Goal: Complete application form: Complete application form

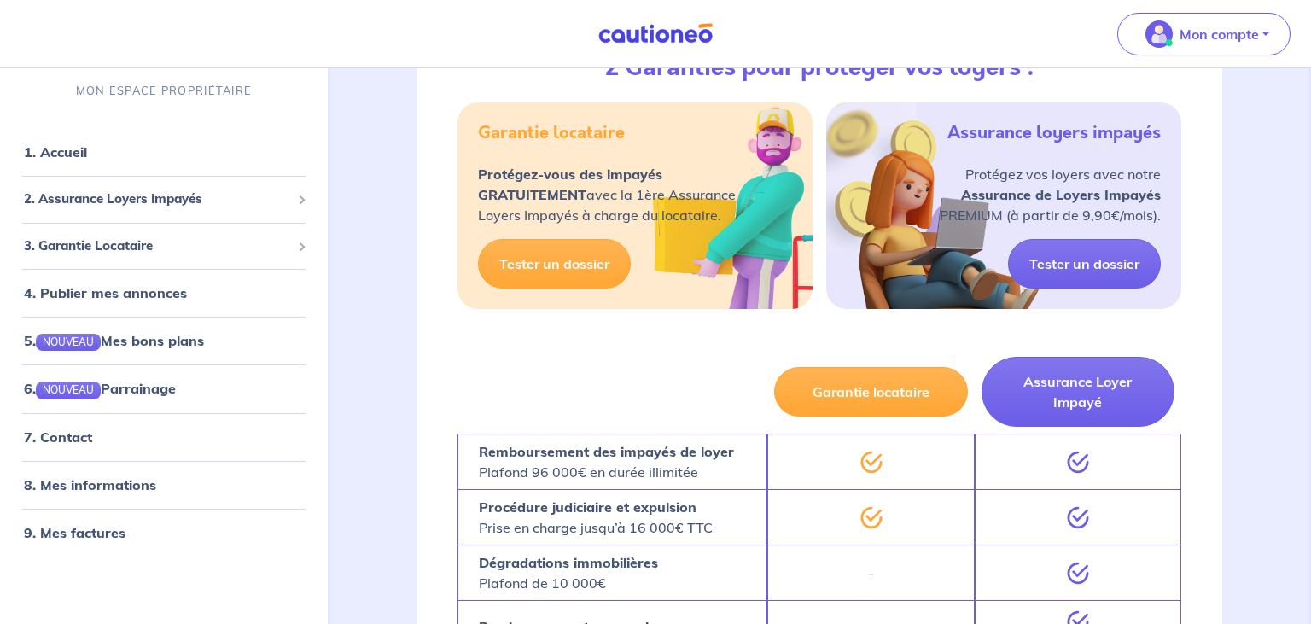
scroll to position [720, 0]
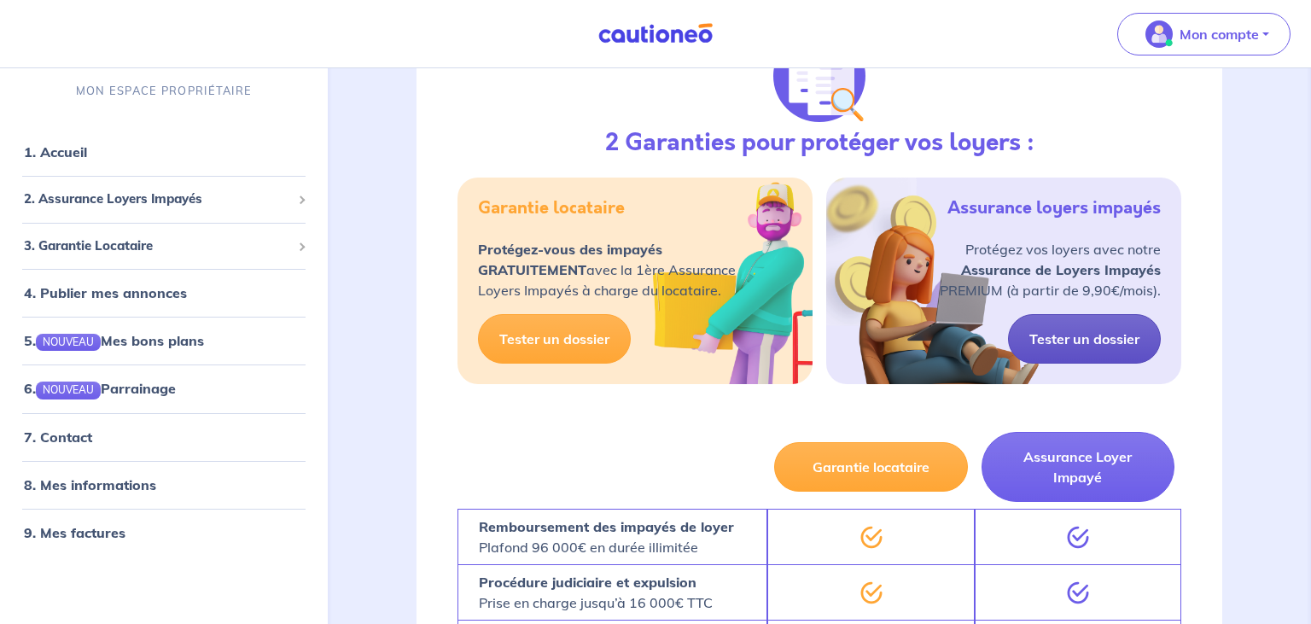
click at [1070, 340] on link "Tester un dossier" at bounding box center [1084, 338] width 153 height 49
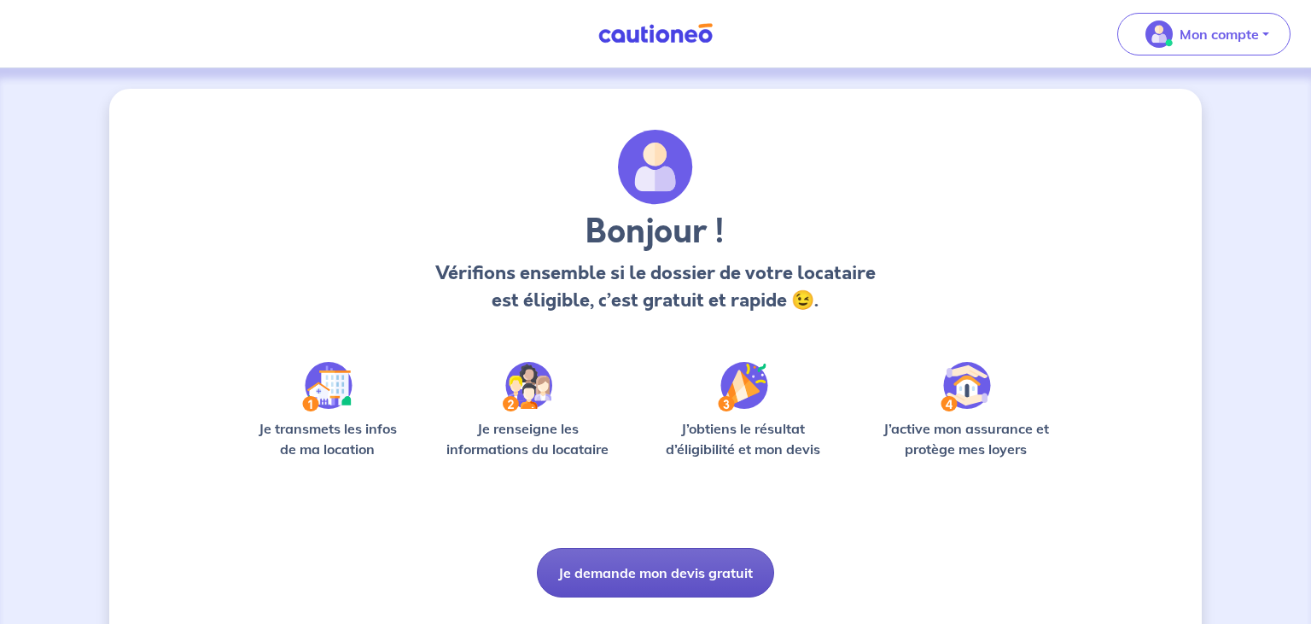
click at [734, 564] on button "Je demande mon devis gratuit" at bounding box center [655, 572] width 237 height 49
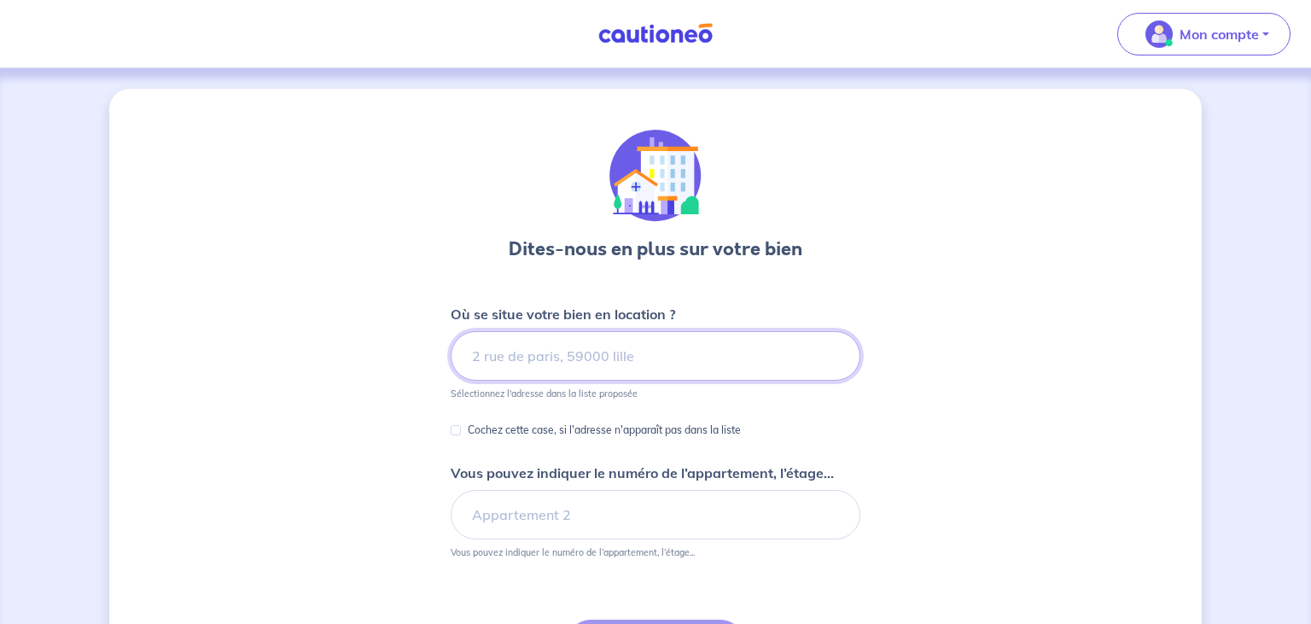
click at [657, 355] on input at bounding box center [656, 355] width 410 height 49
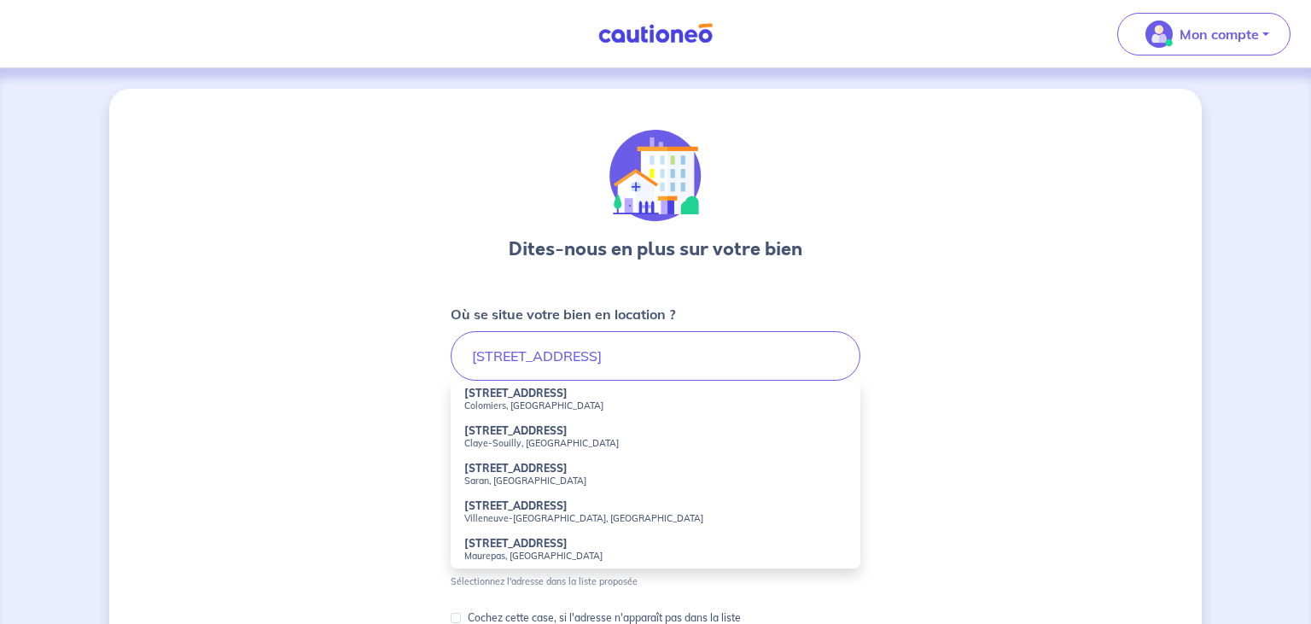
click at [519, 404] on small "Colomiers, [GEOGRAPHIC_DATA]" at bounding box center [655, 405] width 382 height 12
type input "[STREET_ADDRESS]"
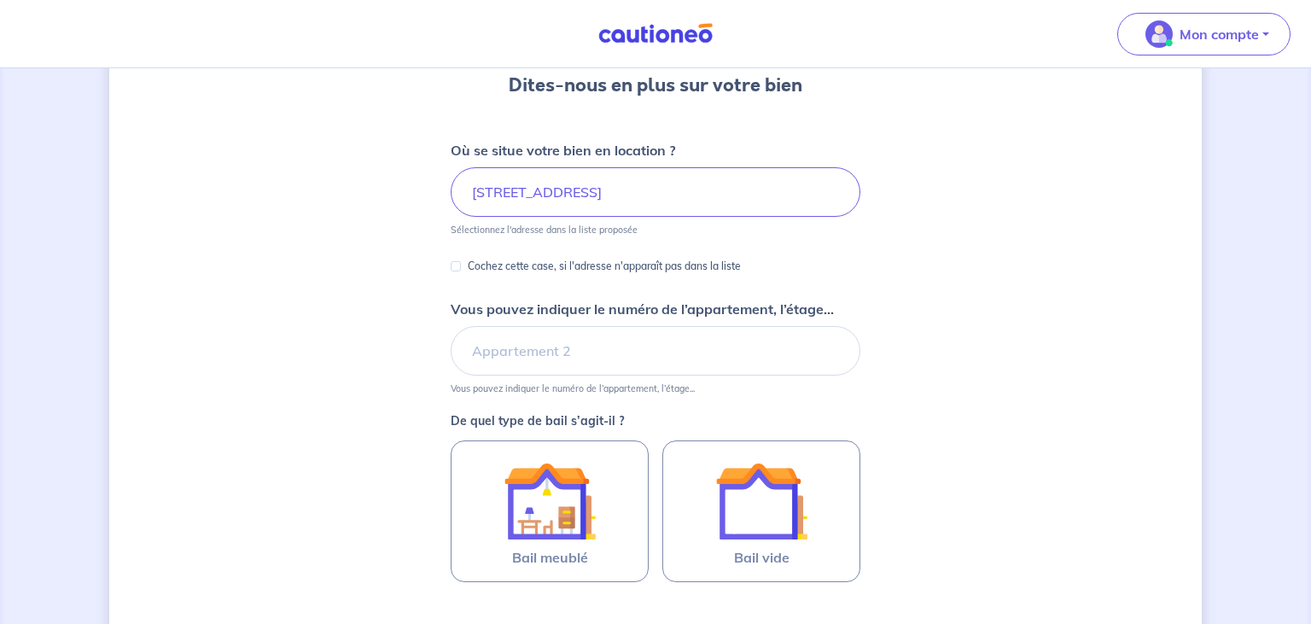
scroll to position [180, 0]
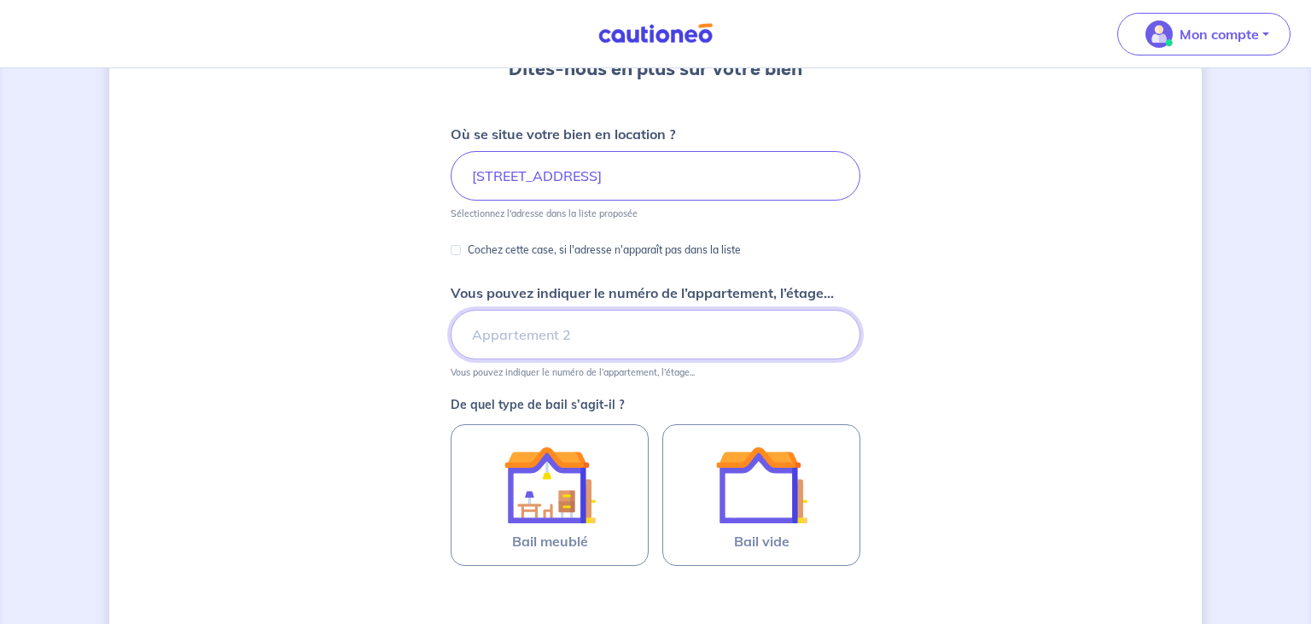
click at [603, 335] on input "Vous pouvez indiquer le numéro de l’appartement, l’étage..." at bounding box center [656, 334] width 410 height 49
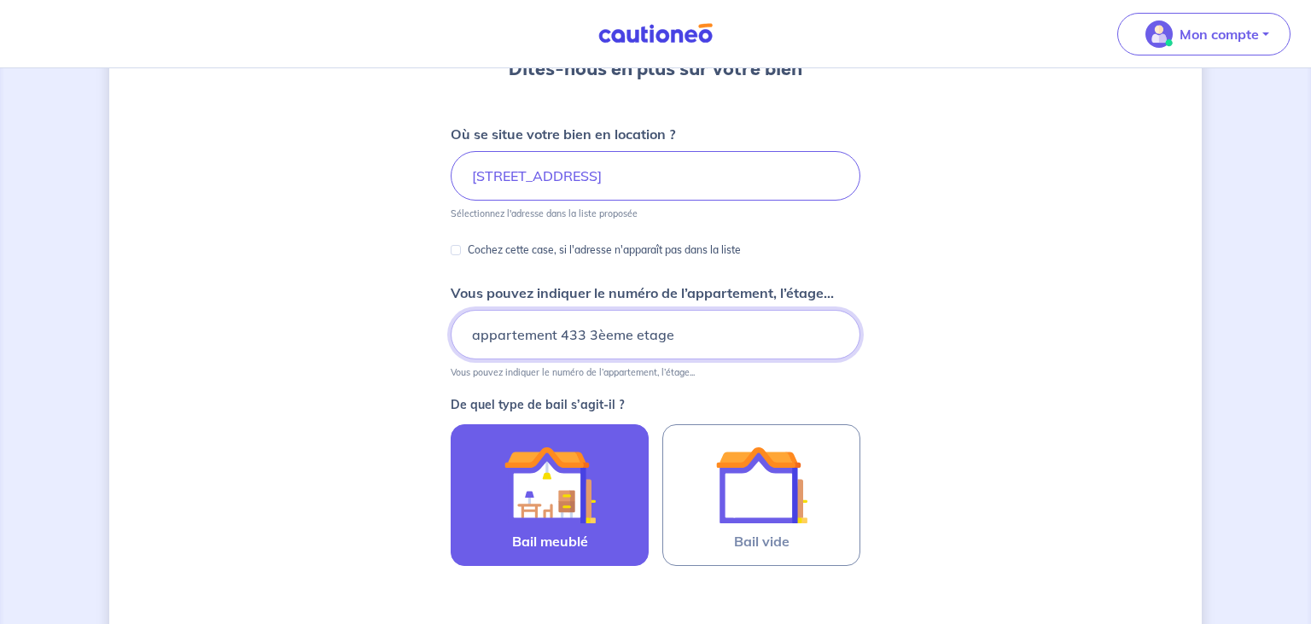
type input "appartement 433 3èeme etage"
click at [605, 499] on div at bounding box center [549, 485] width 155 height 92
click at [0, 0] on input "Bail meublé" at bounding box center [0, 0] width 0 height 0
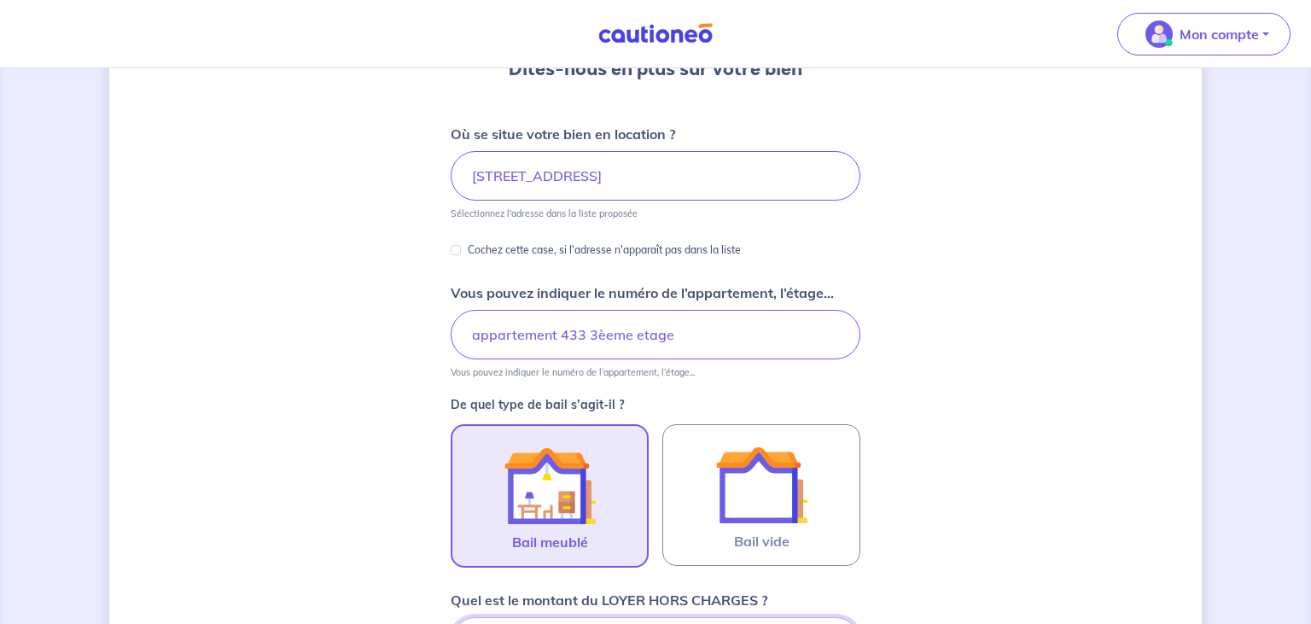
scroll to position [509, 0]
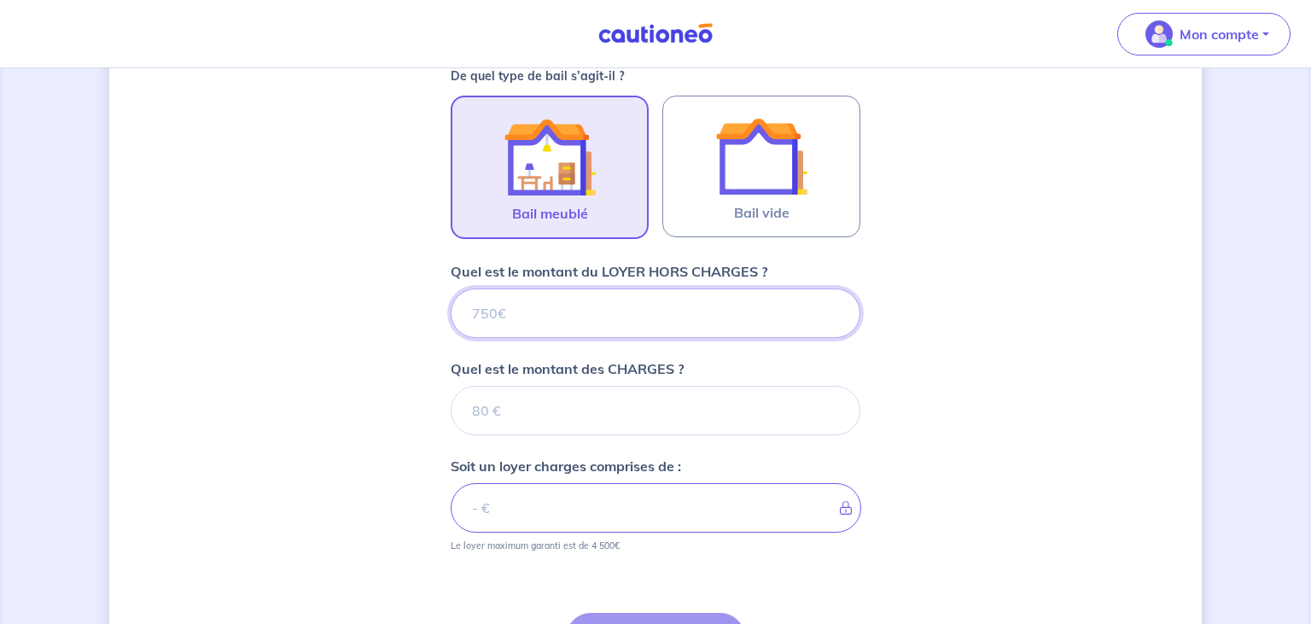
click at [669, 310] on input "Quel est le montant du LOYER HORS CHARGES ?" at bounding box center [656, 312] width 410 height 49
type input "95"
type input "950"
drag, startPoint x: 525, startPoint y: 316, endPoint x: 353, endPoint y: 325, distance: 171.8
click at [451, 325] on input "950" at bounding box center [656, 312] width 410 height 49
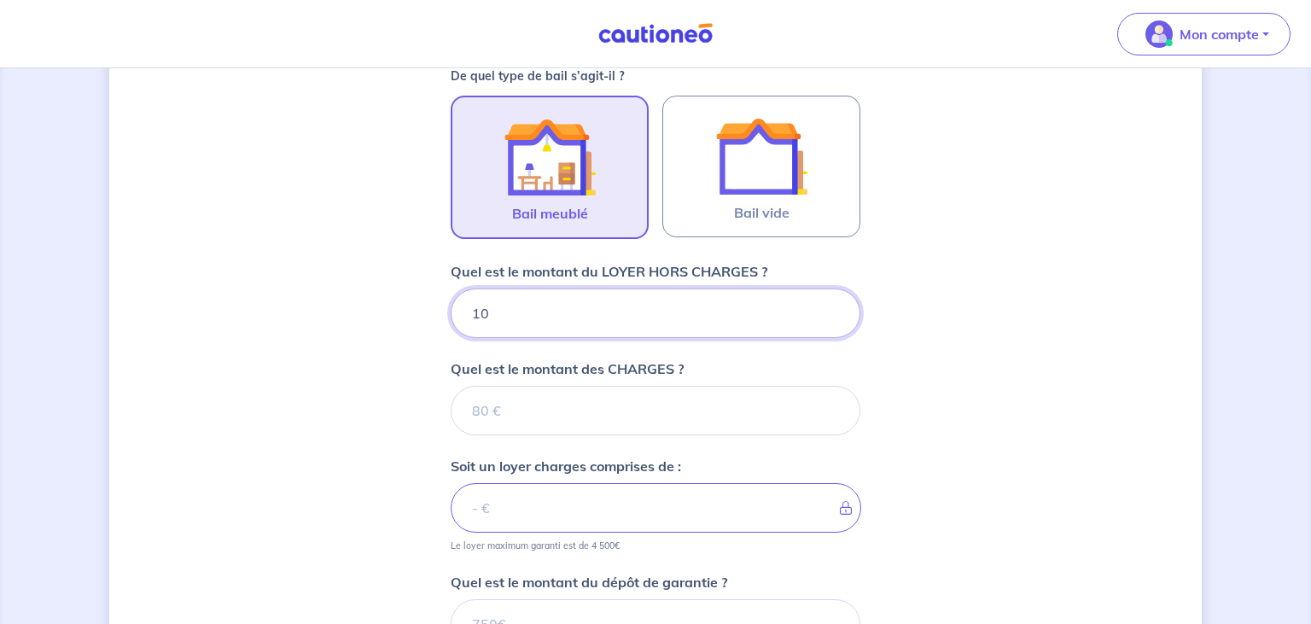
type input "100"
type input "1000"
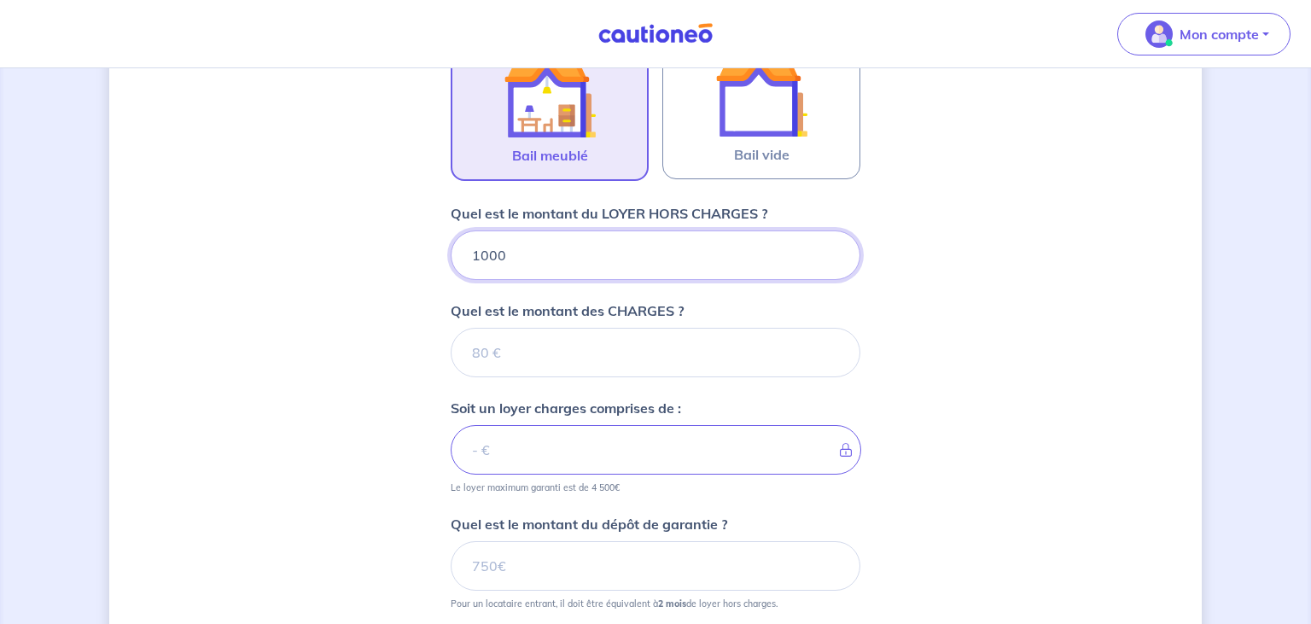
scroll to position [598, 0]
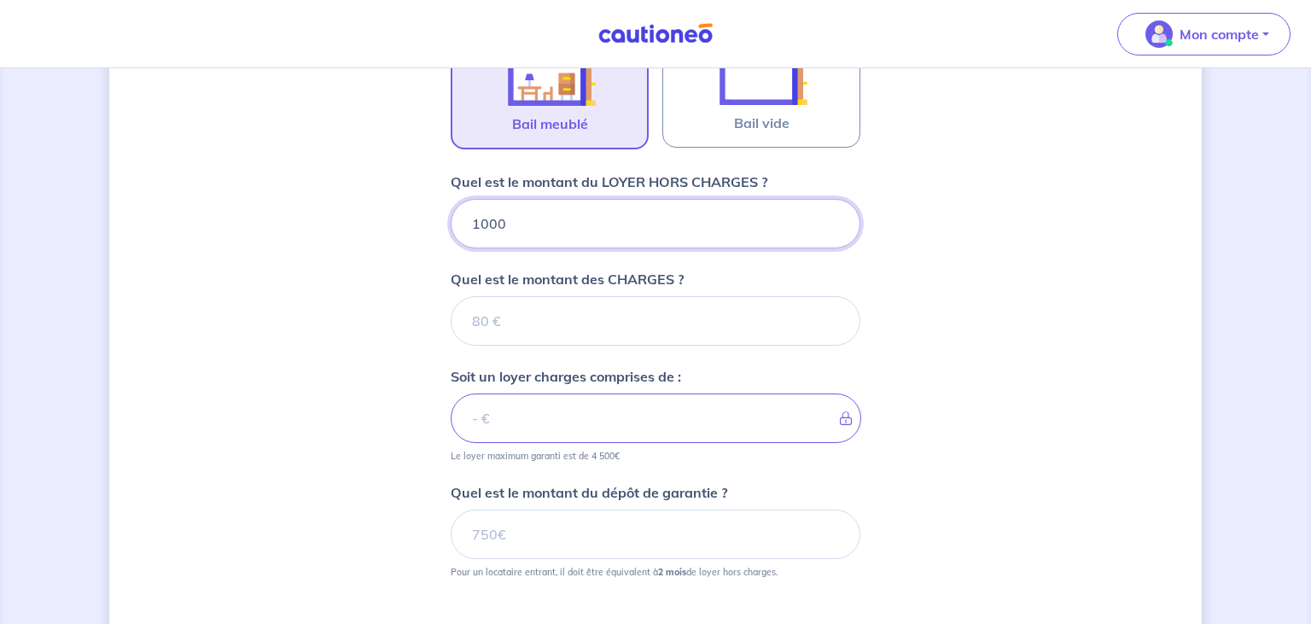
type input "1000"
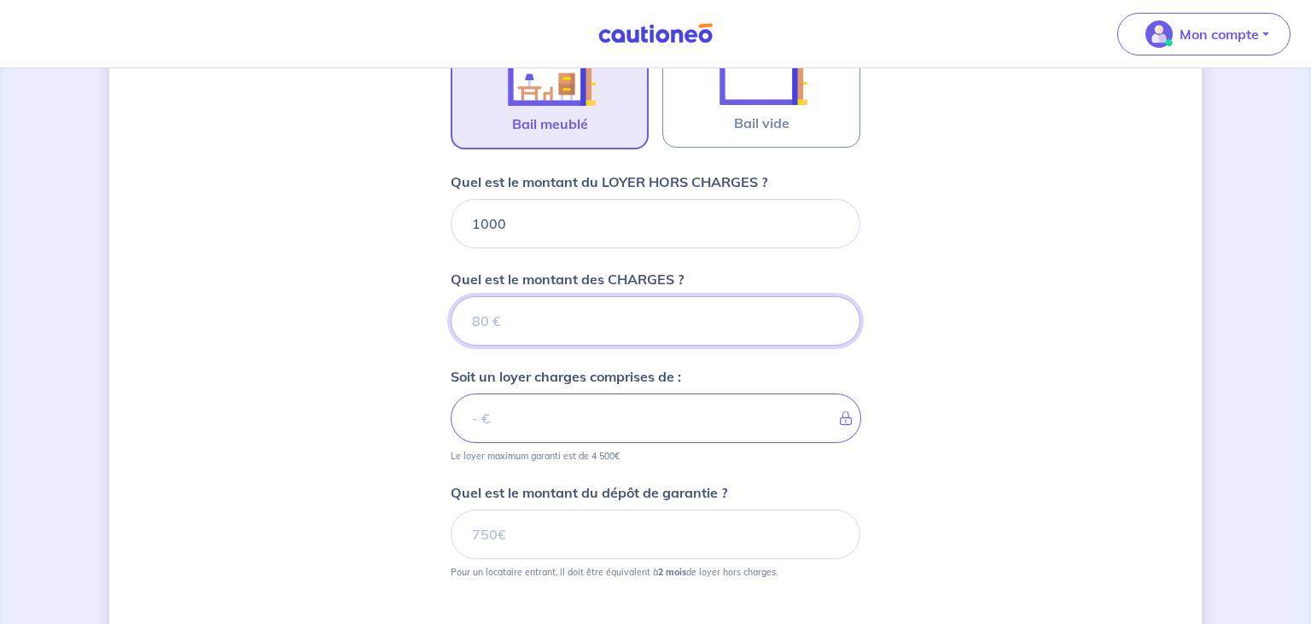
click at [481, 316] on input "Quel est le montant des CHARGES ?" at bounding box center [656, 320] width 410 height 49
type input "0"
type input "1000"
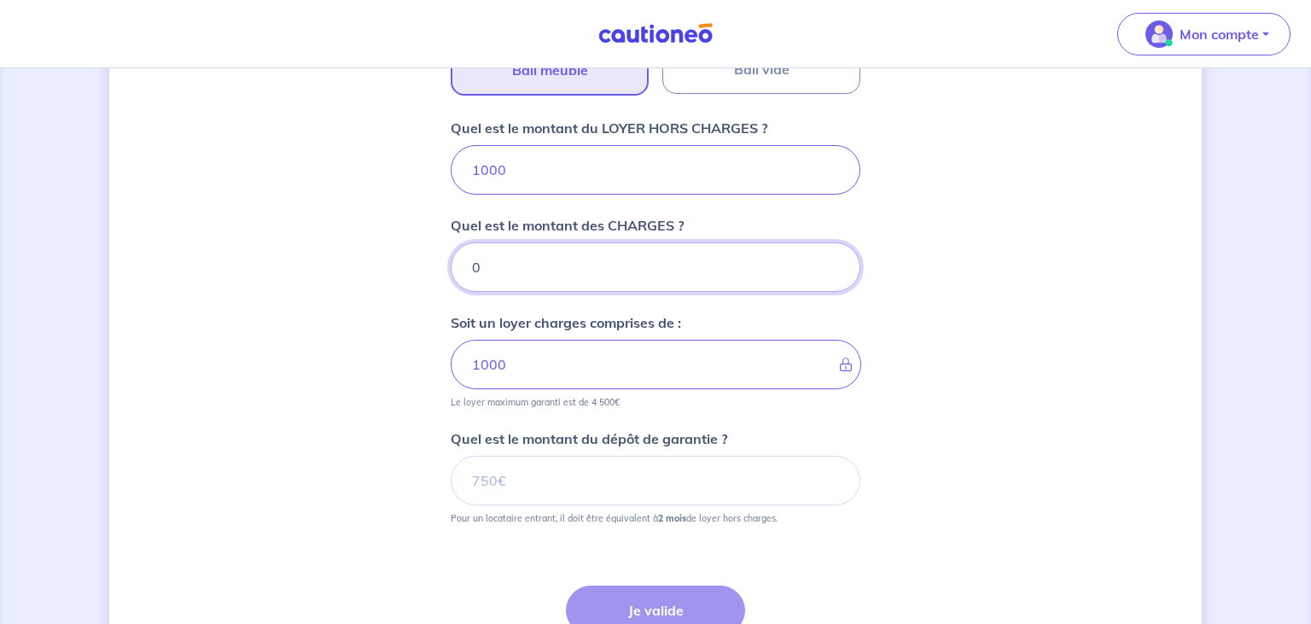
scroll to position [689, 0]
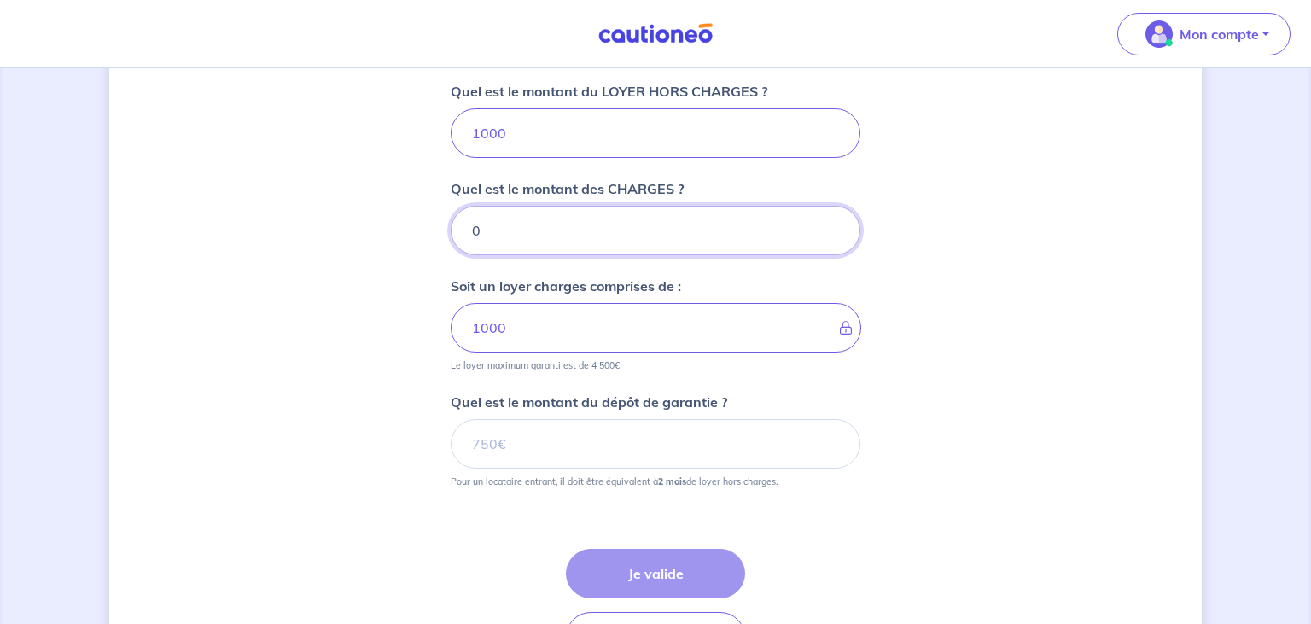
type input "0"
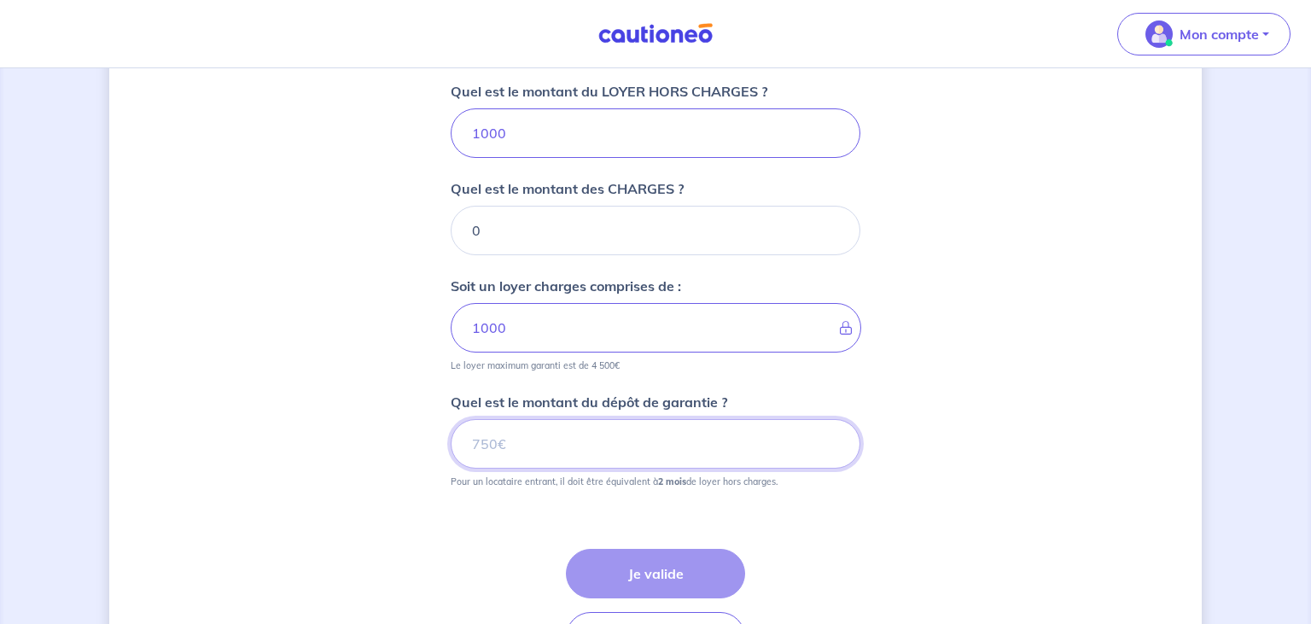
click at [610, 442] on input "Quel est le montant du dépôt de garantie ?" at bounding box center [656, 443] width 410 height 49
type input "2000"
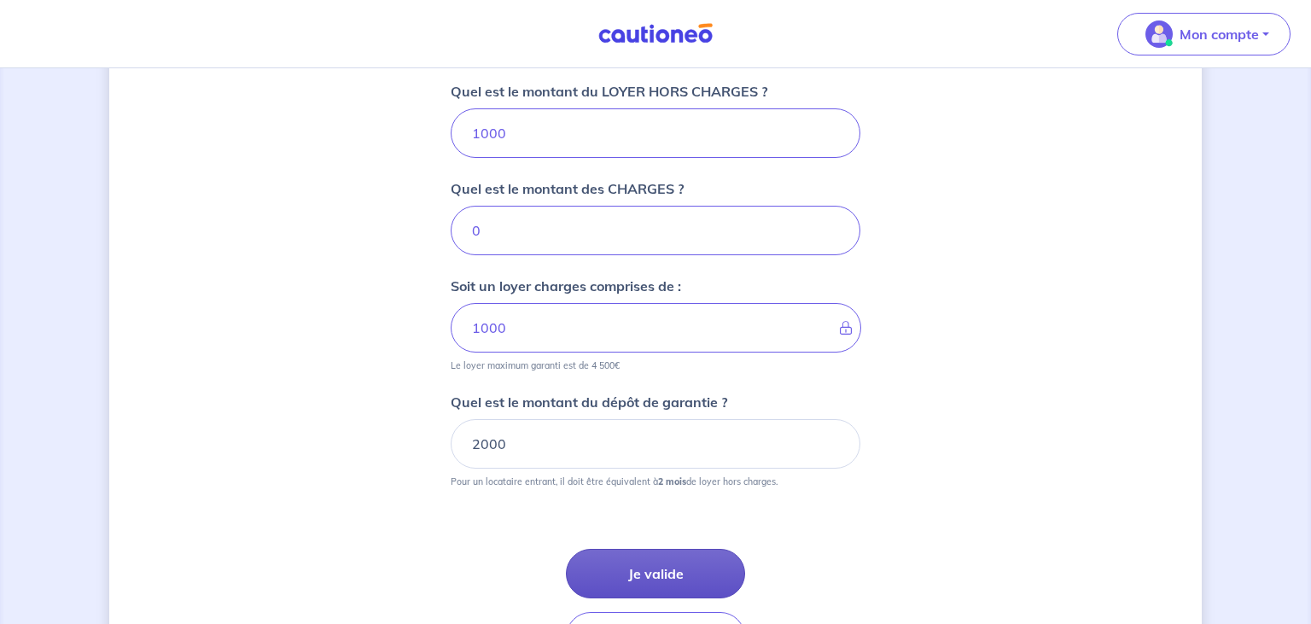
click at [635, 579] on button "Je valide" at bounding box center [655, 573] width 179 height 49
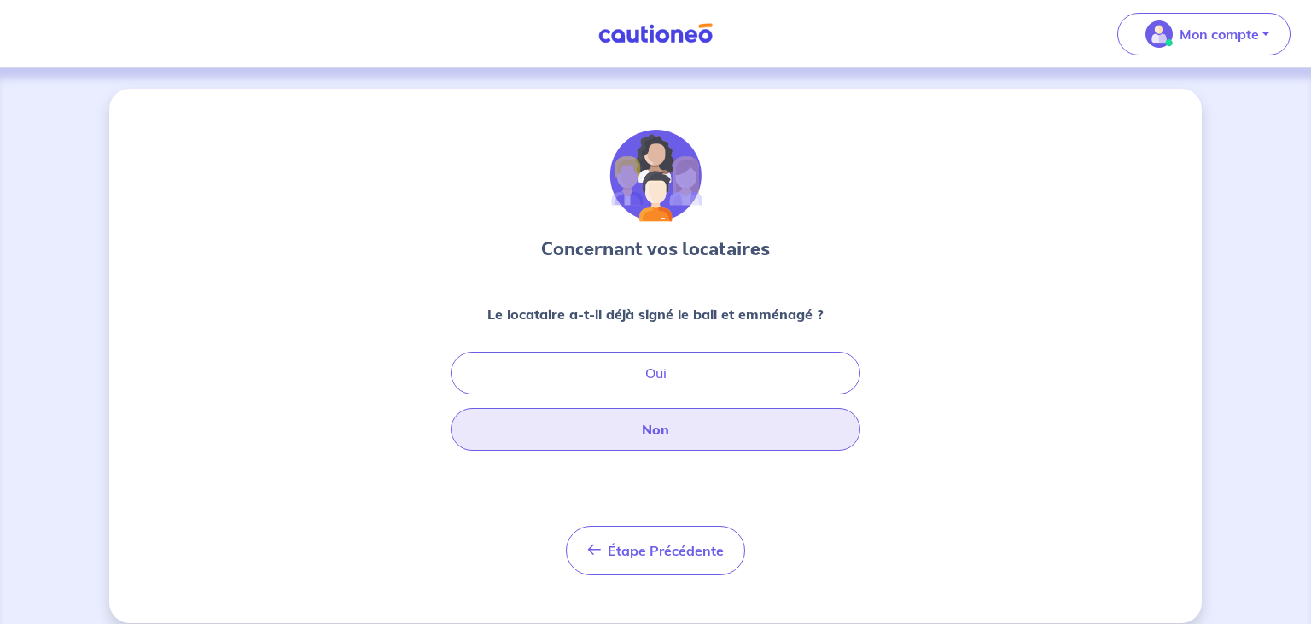
click at [637, 437] on button "Non" at bounding box center [656, 429] width 410 height 43
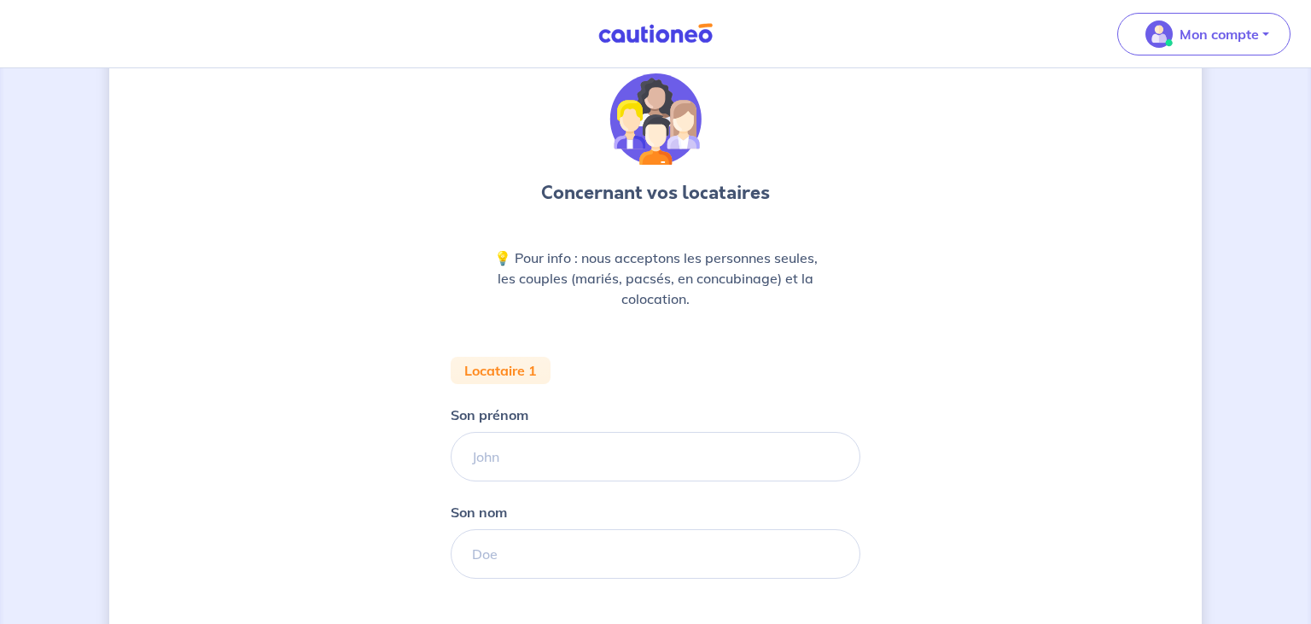
scroll to position [90, 0]
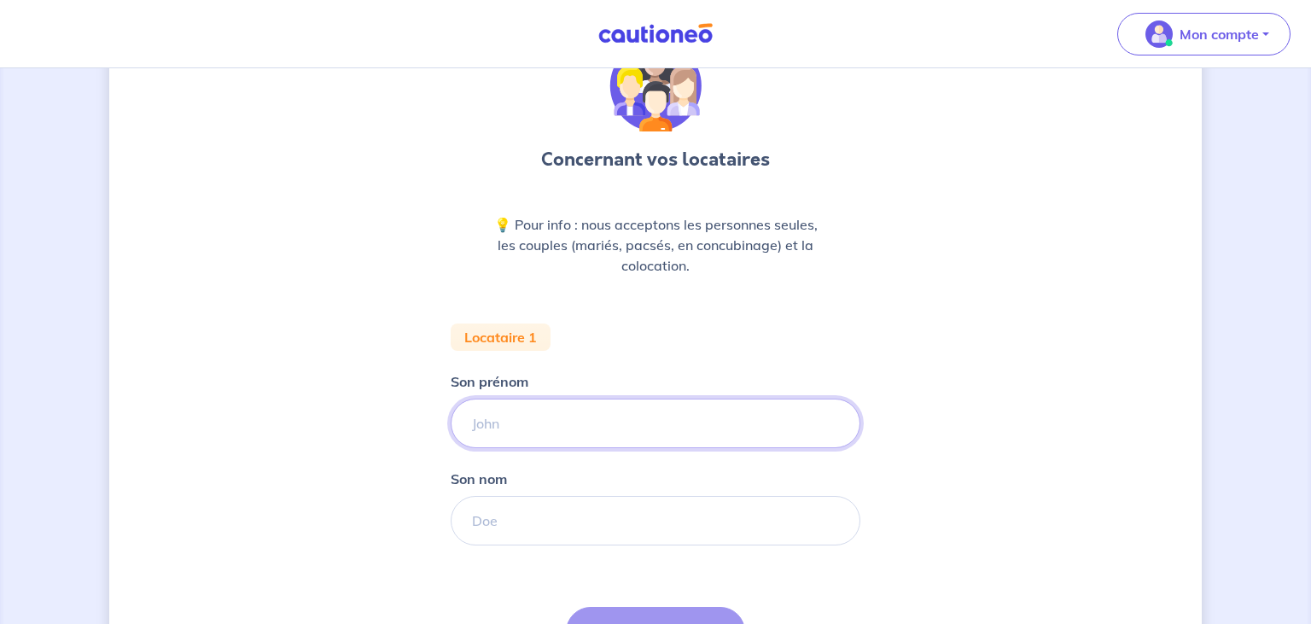
click at [596, 431] on input "Son prénom" at bounding box center [656, 423] width 410 height 49
type input "[PERSON_NAME]"
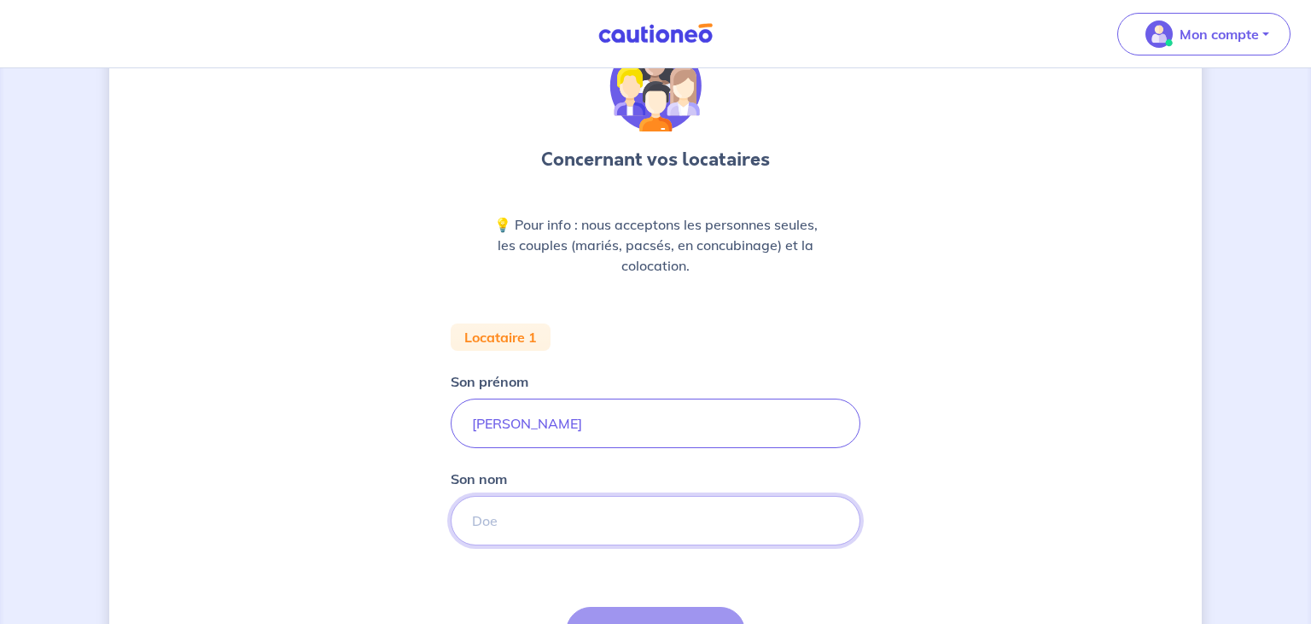
click at [807, 517] on input "Son nom" at bounding box center [656, 520] width 410 height 49
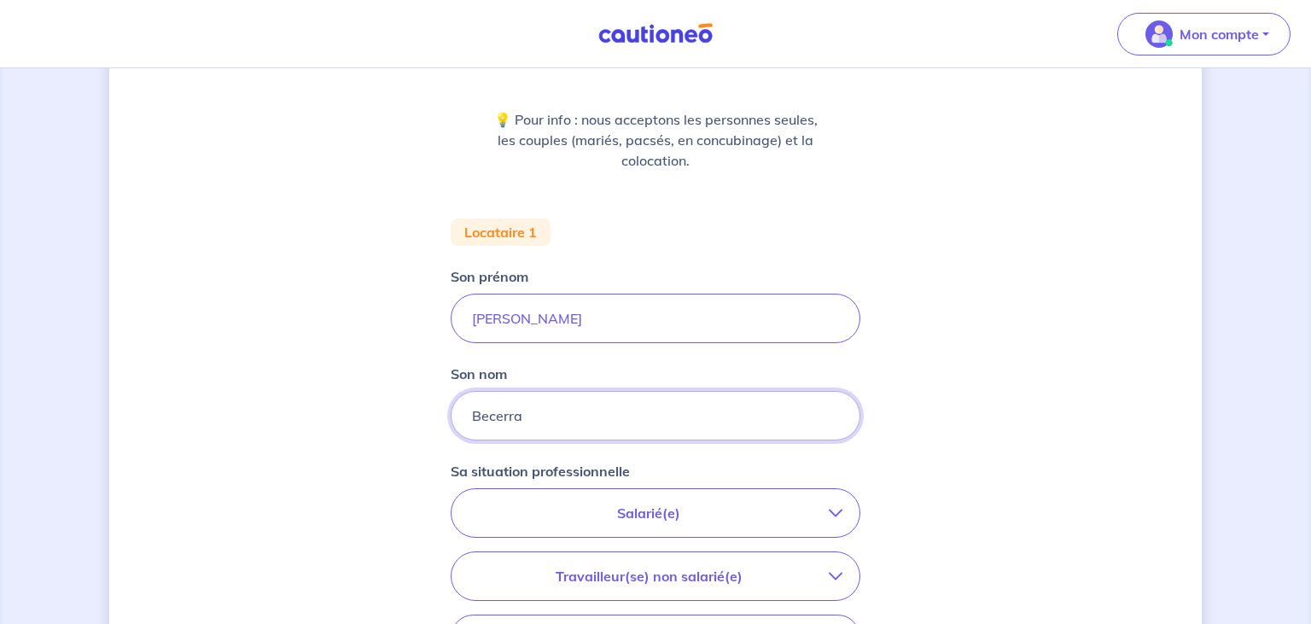
scroll to position [270, 0]
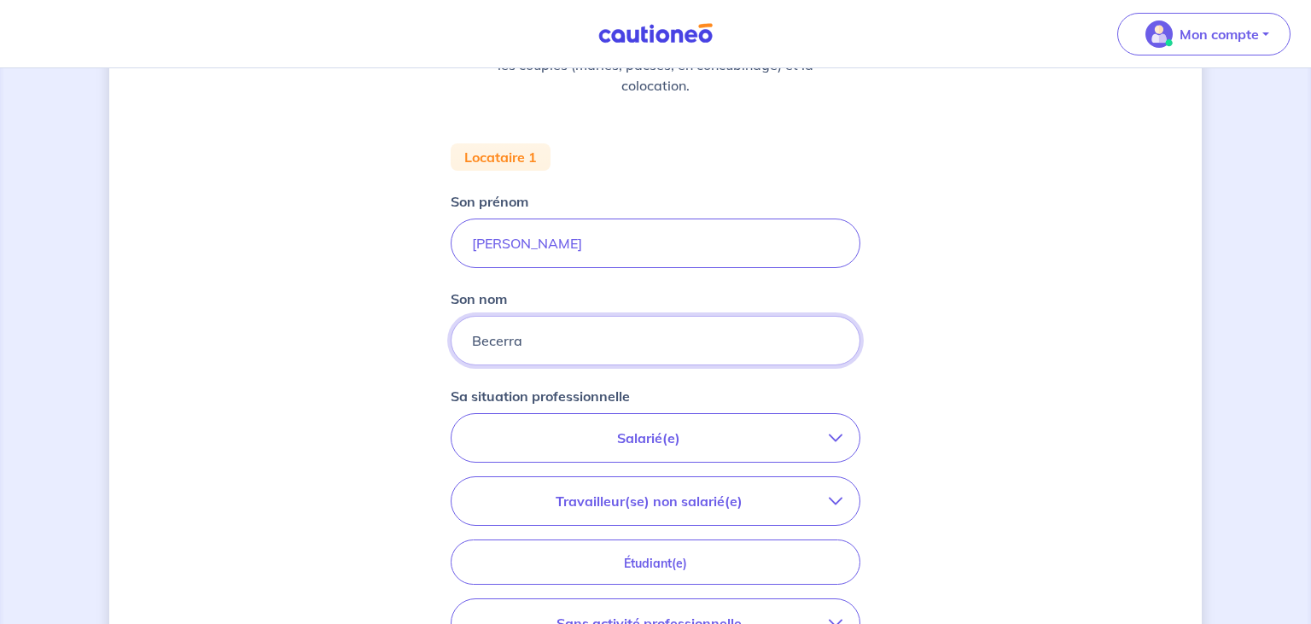
type input "Becerra"
click at [835, 434] on icon "button" at bounding box center [836, 438] width 14 height 14
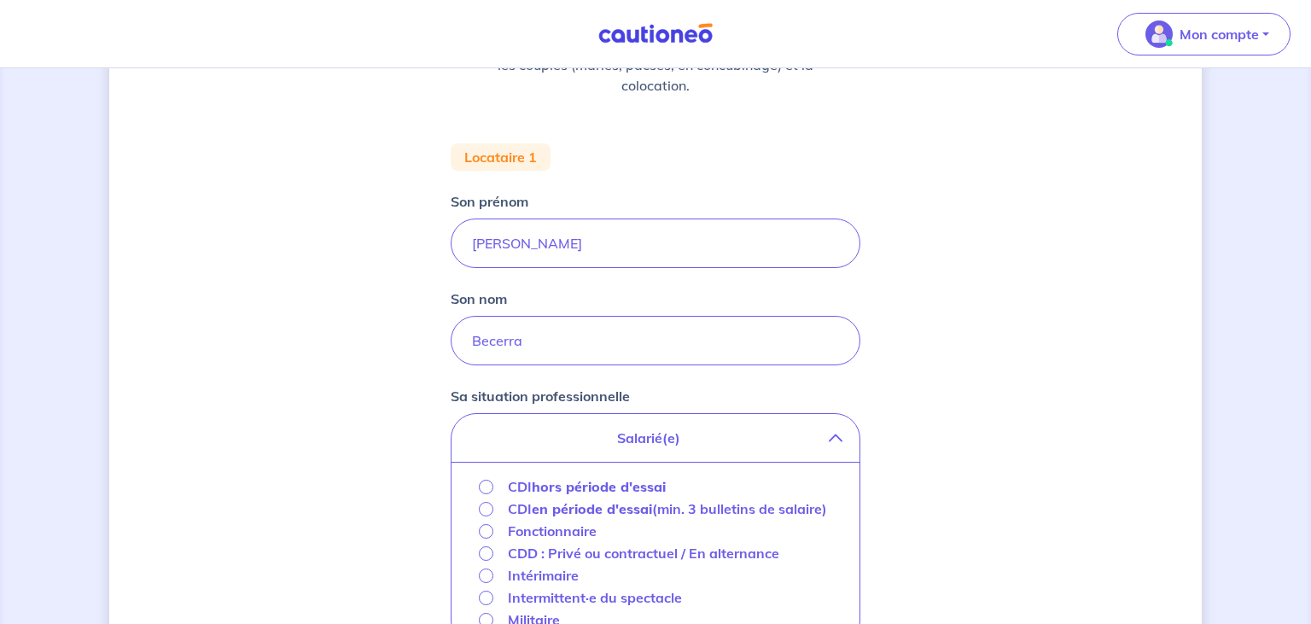
click at [636, 503] on strong "en période d'essai" at bounding box center [592, 508] width 120 height 17
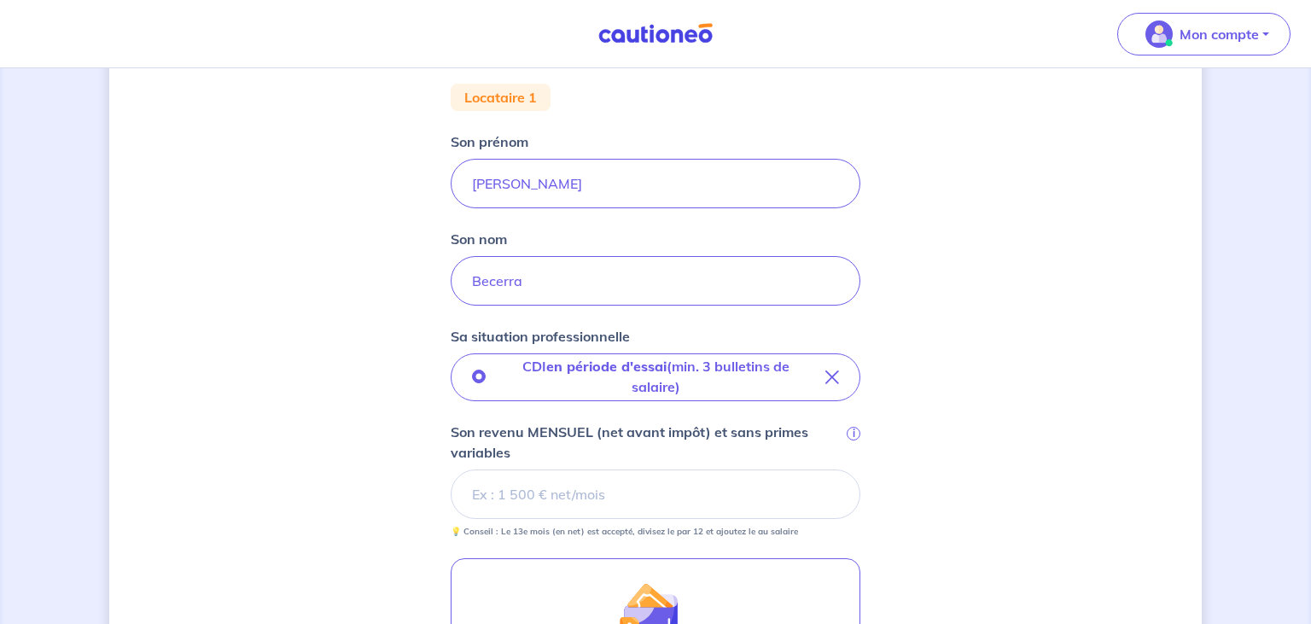
scroll to position [360, 0]
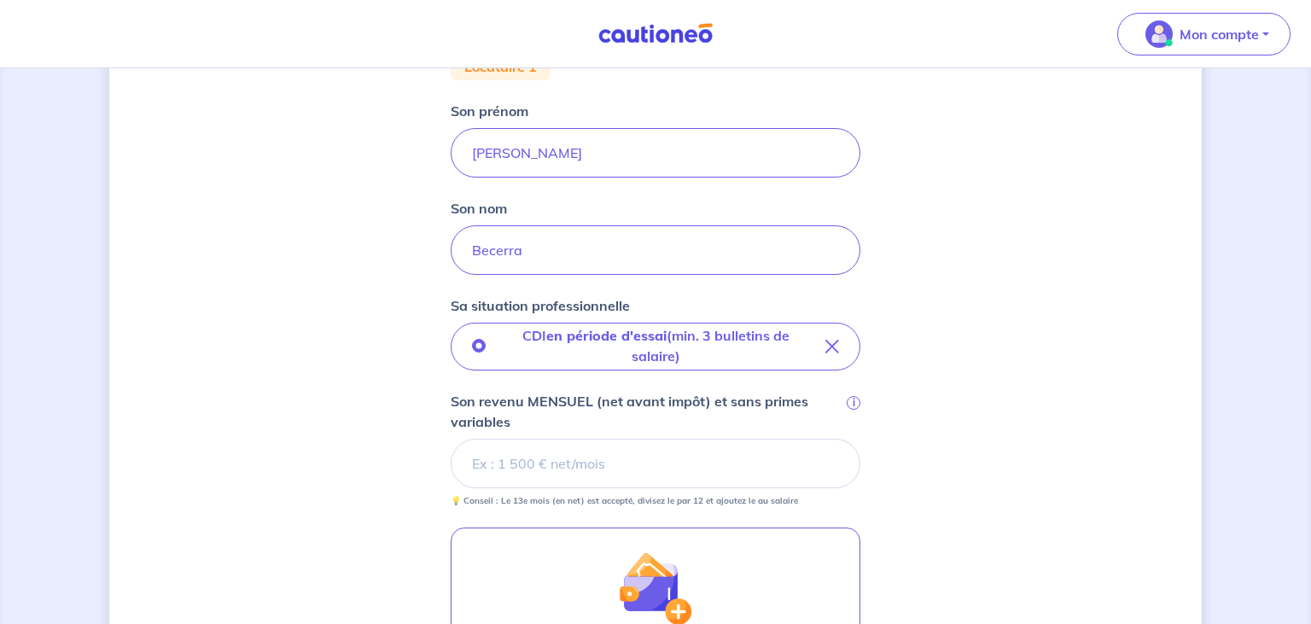
click at [651, 463] on input "Son revenu MENSUEL (net avant impôt) et sans primes variables i" at bounding box center [656, 463] width 410 height 49
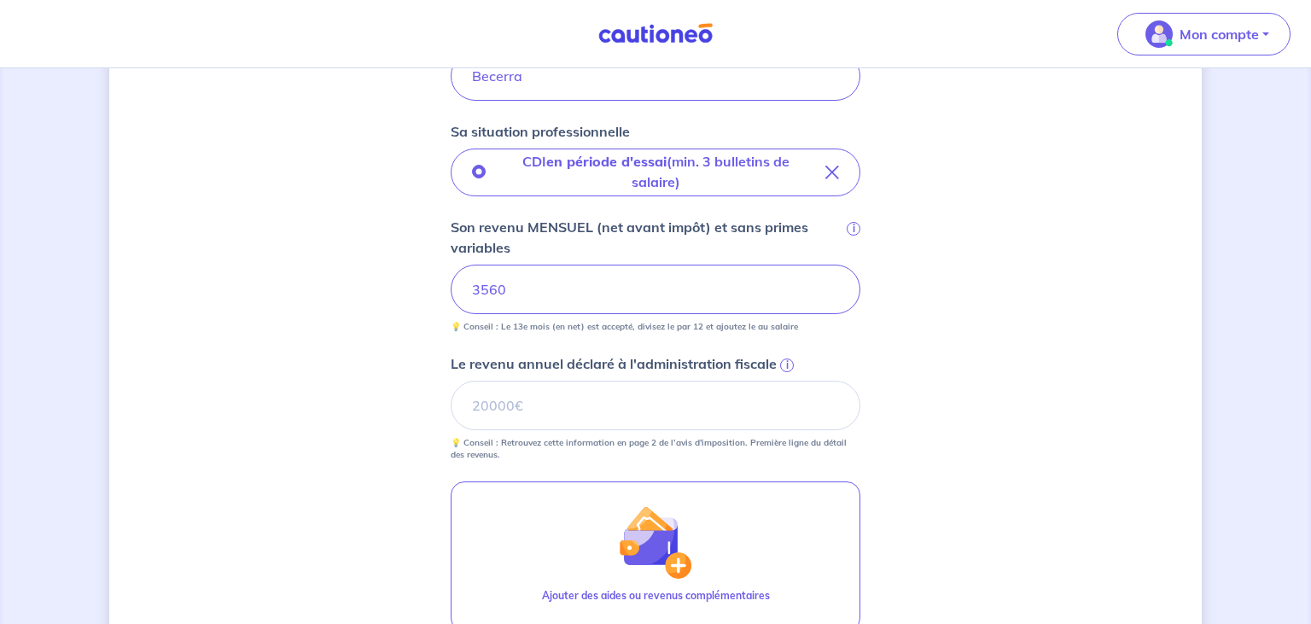
scroll to position [540, 0]
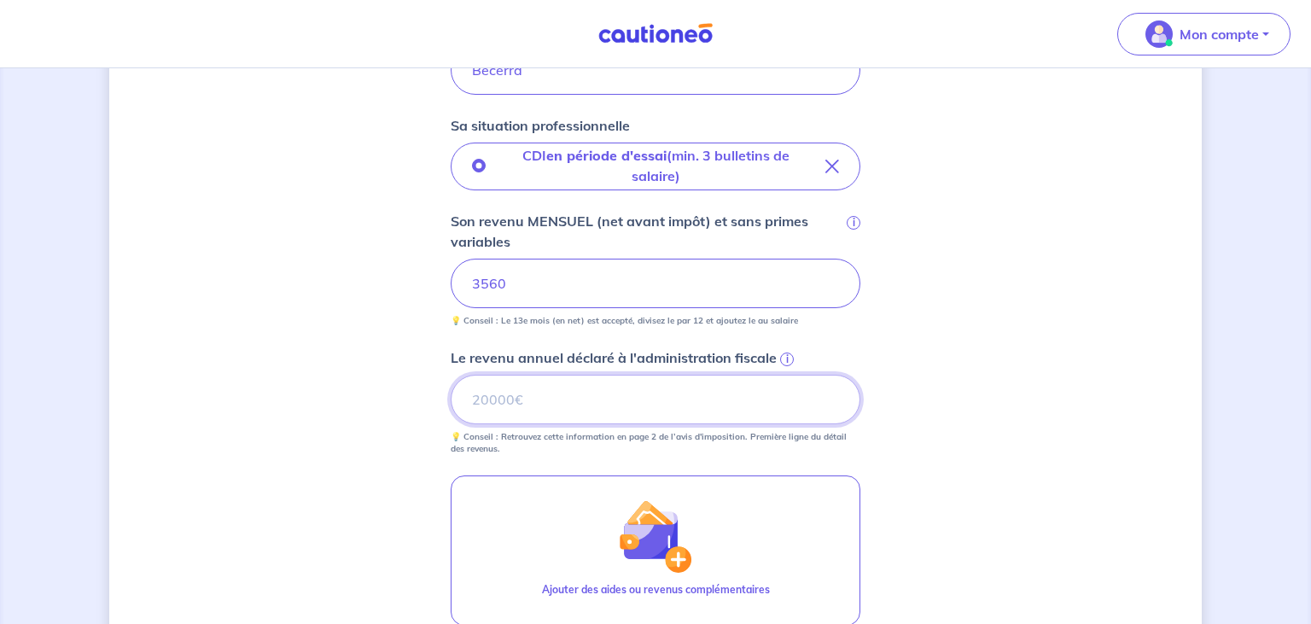
click at [492, 399] on input "Le revenu annuel déclaré à l'administration fiscale i" at bounding box center [656, 399] width 410 height 49
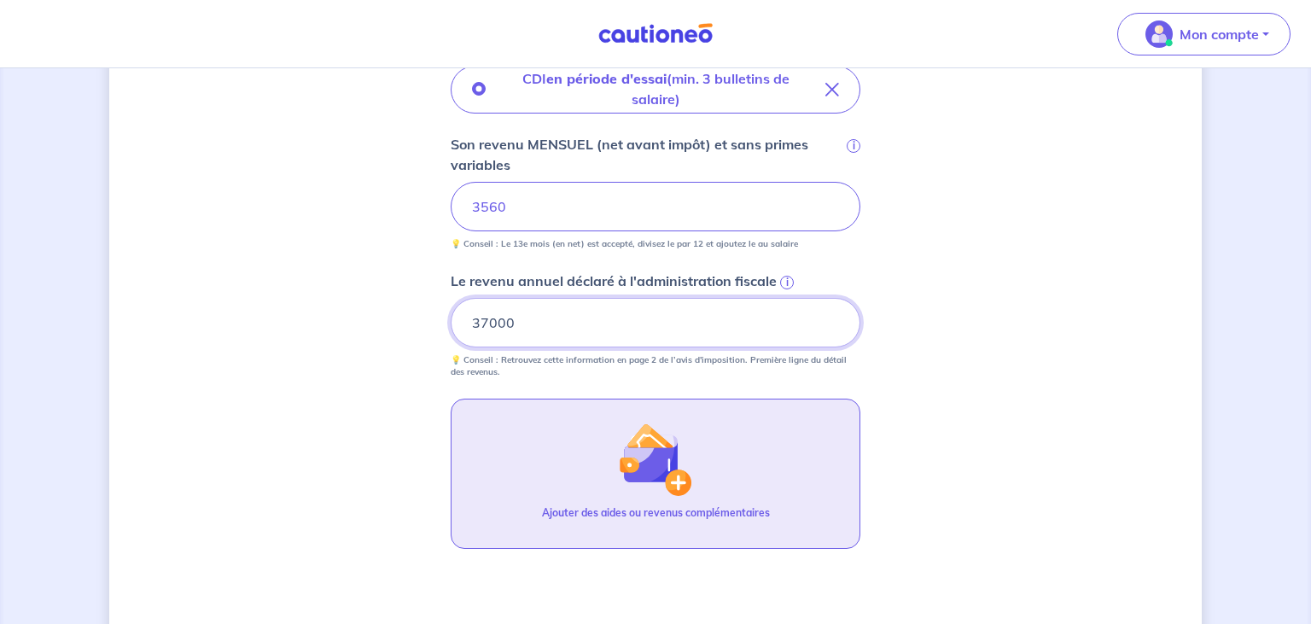
scroll to position [720, 0]
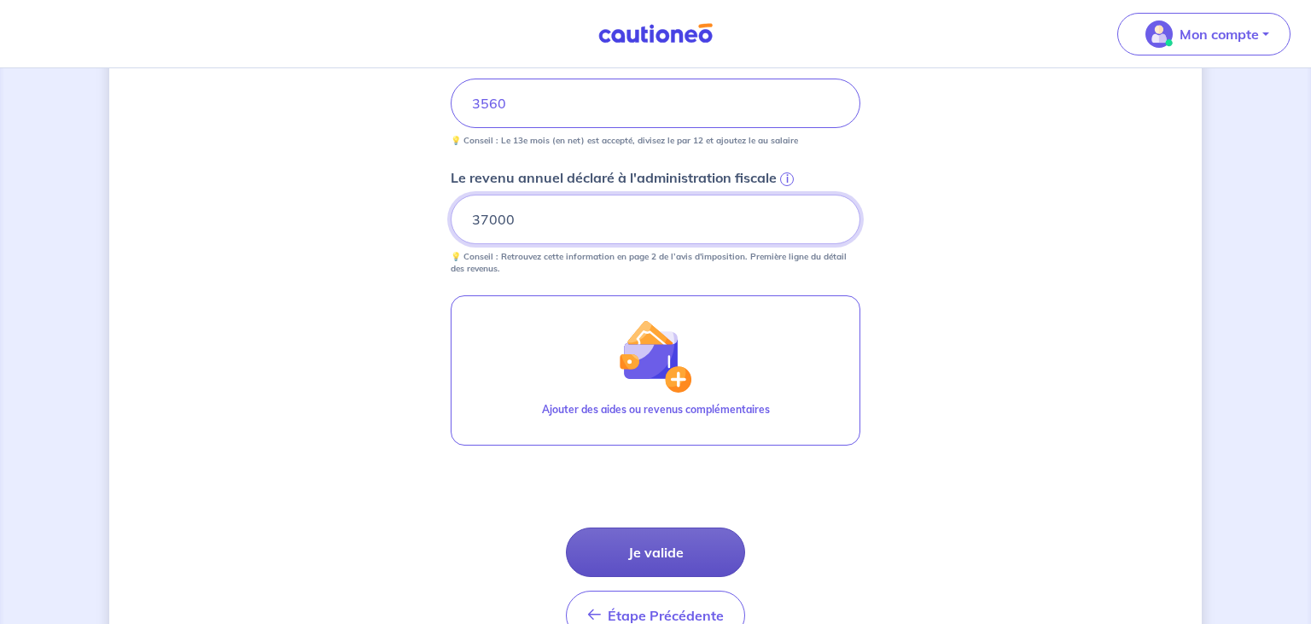
type input "37000"
click at [664, 542] on button "Je valide" at bounding box center [655, 551] width 179 height 49
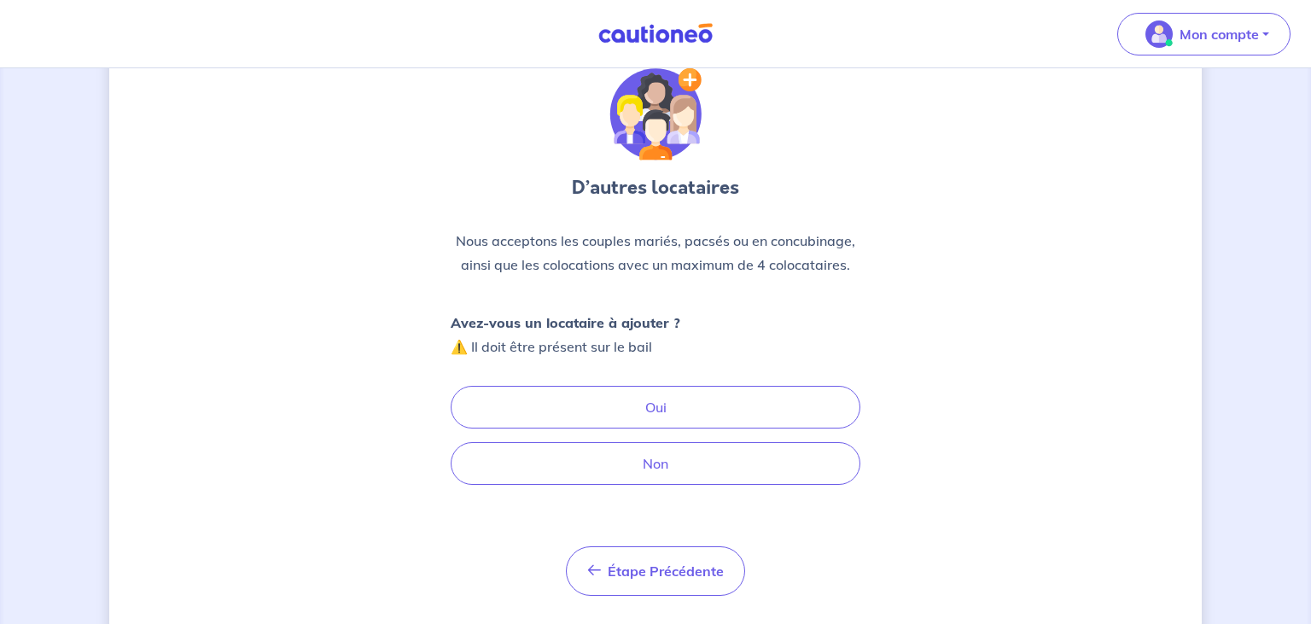
scroll to position [90, 0]
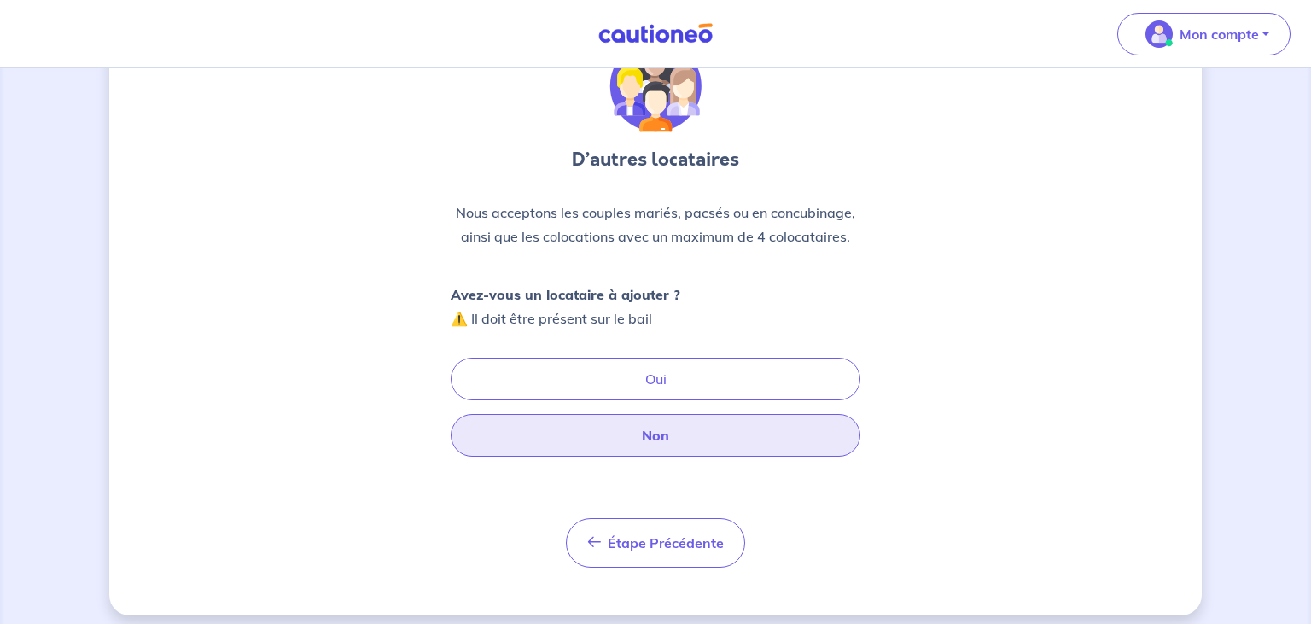
click at [678, 430] on button "Non" at bounding box center [656, 435] width 410 height 43
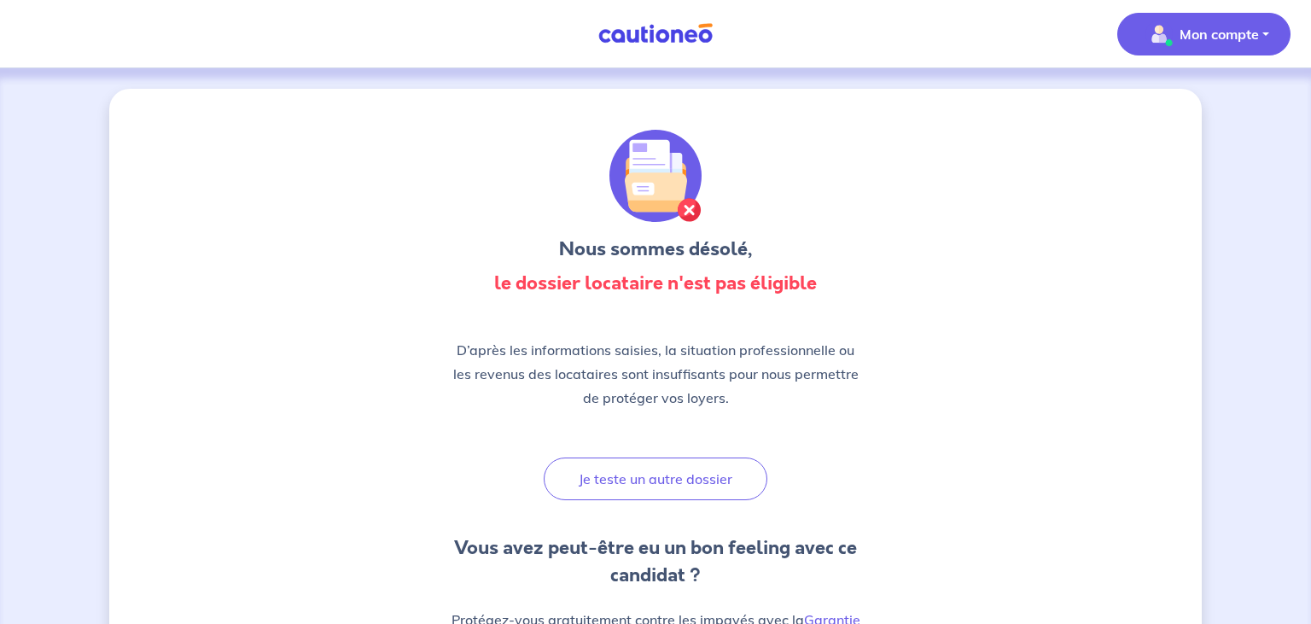
click at [1220, 26] on p "Mon compte" at bounding box center [1218, 34] width 79 height 20
click at [1211, 142] on link "Me déconnecter" at bounding box center [1186, 146] width 137 height 27
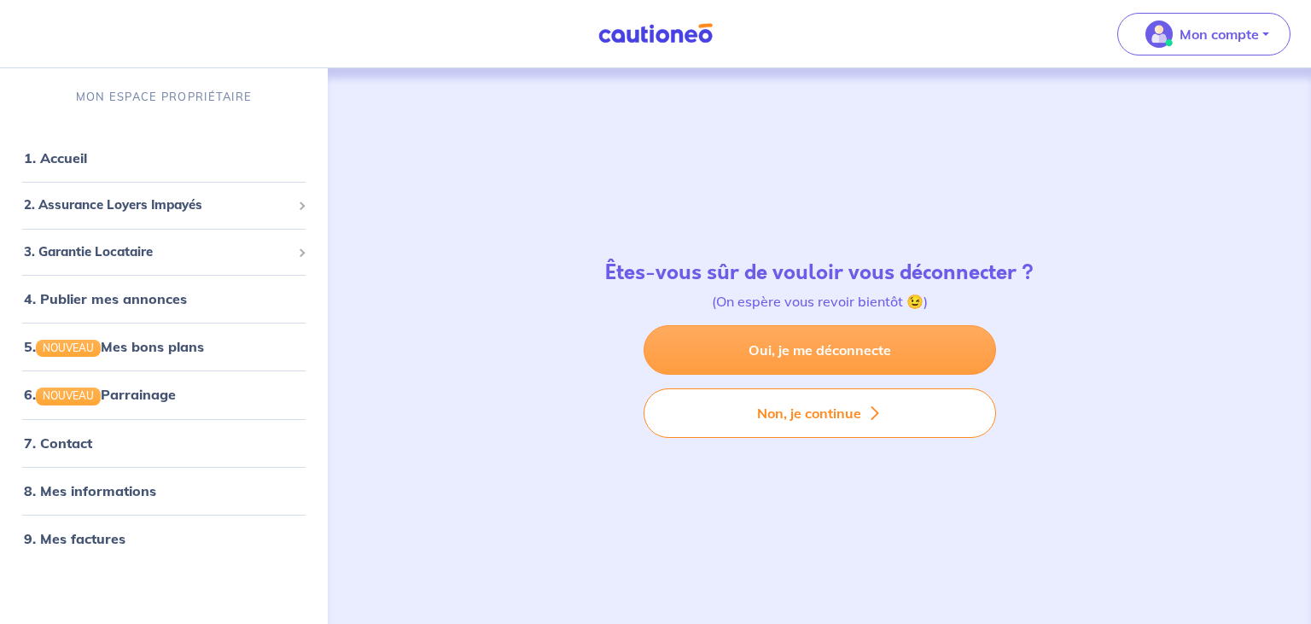
click at [826, 345] on link "Oui, je me déconnecte" at bounding box center [819, 349] width 352 height 49
